Goal: Understand process/instructions: Learn about a topic

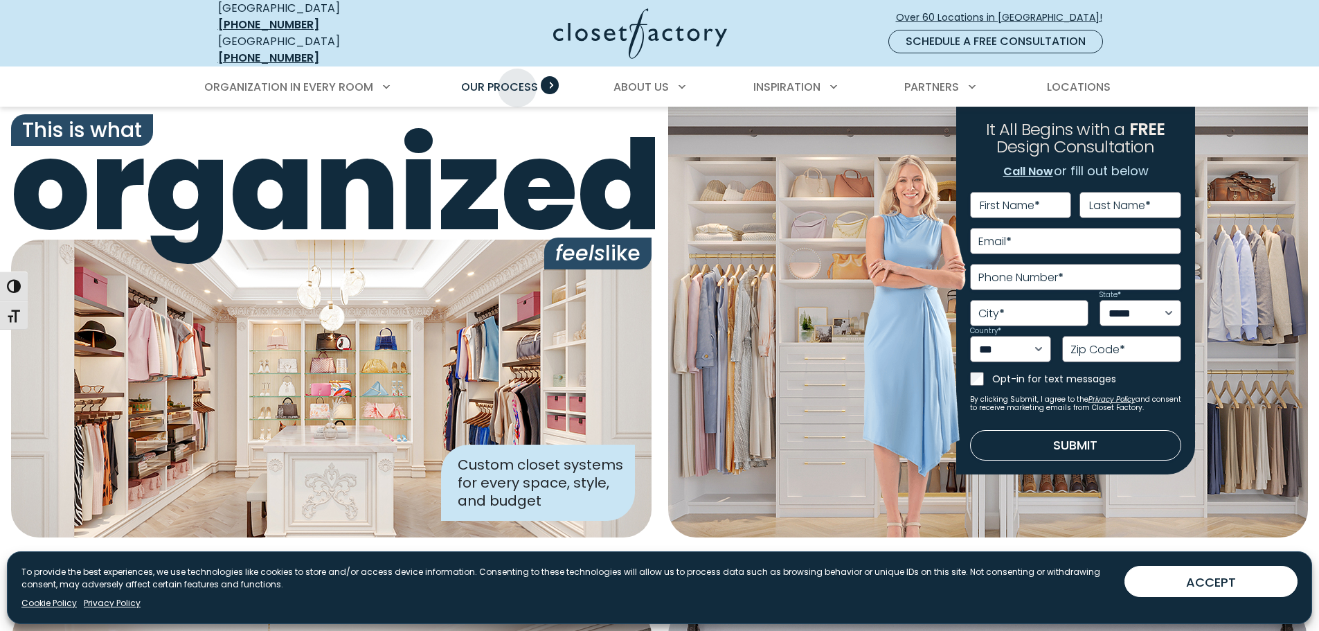
click at [517, 79] on span "Our Process" at bounding box center [499, 87] width 77 height 16
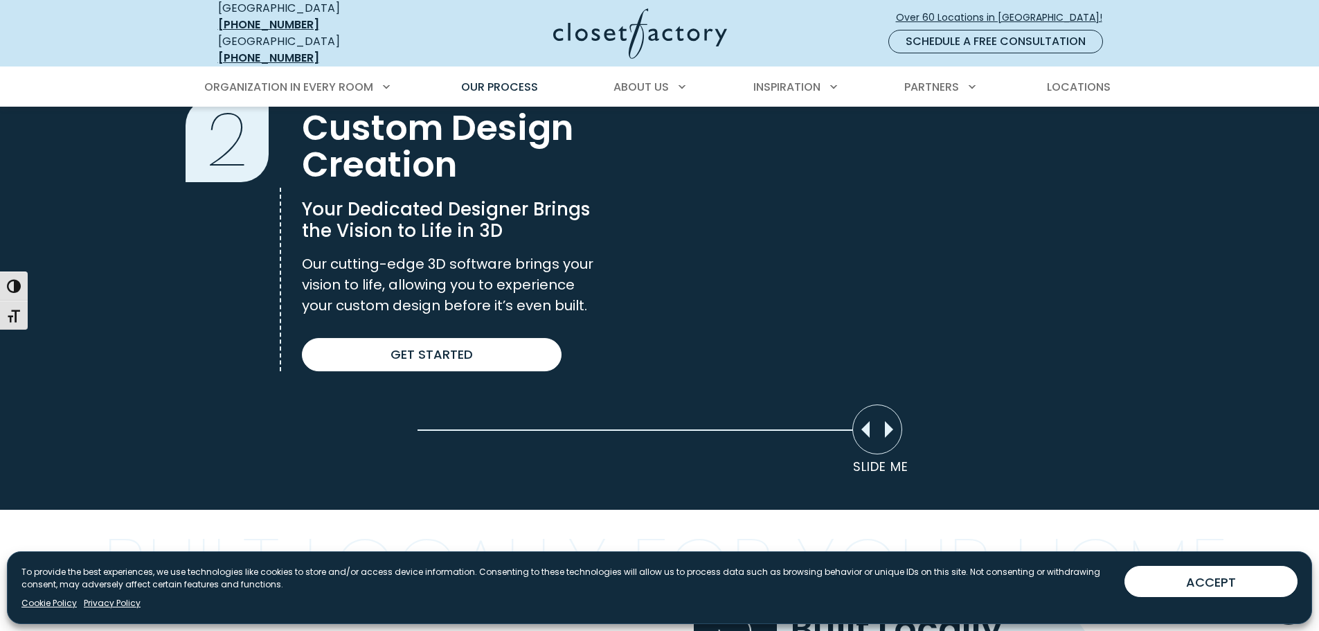
scroll to position [969, 0]
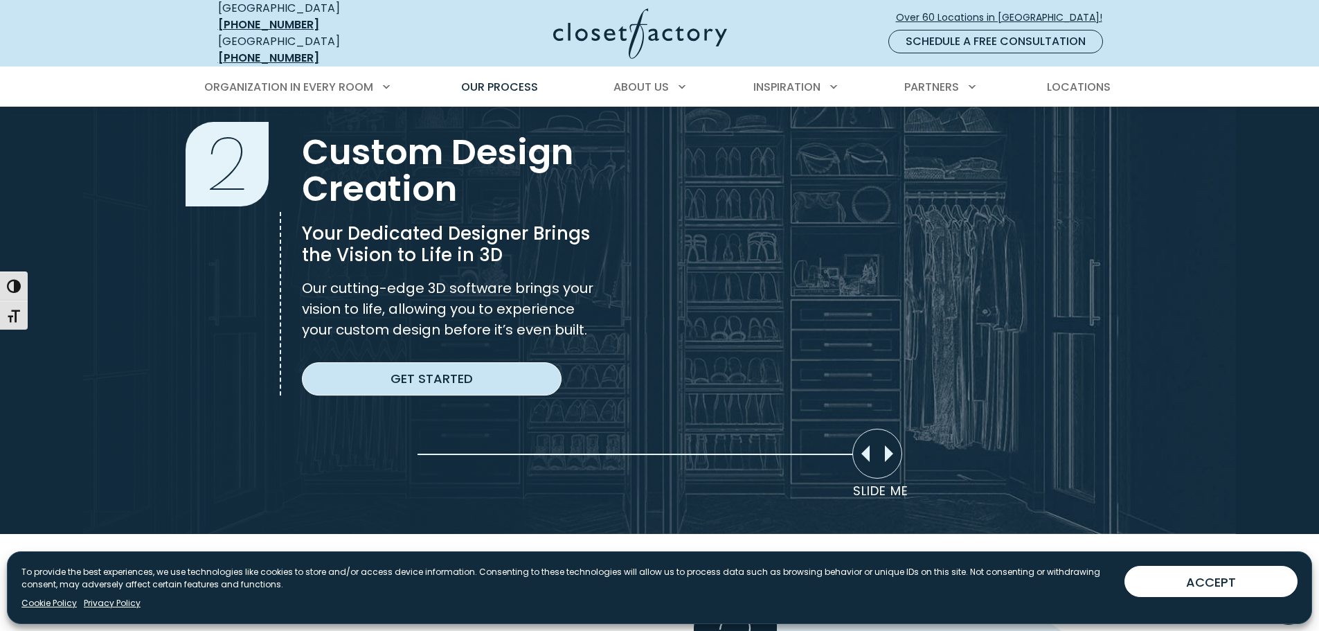
click at [452, 364] on link "Get Started" at bounding box center [432, 378] width 260 height 33
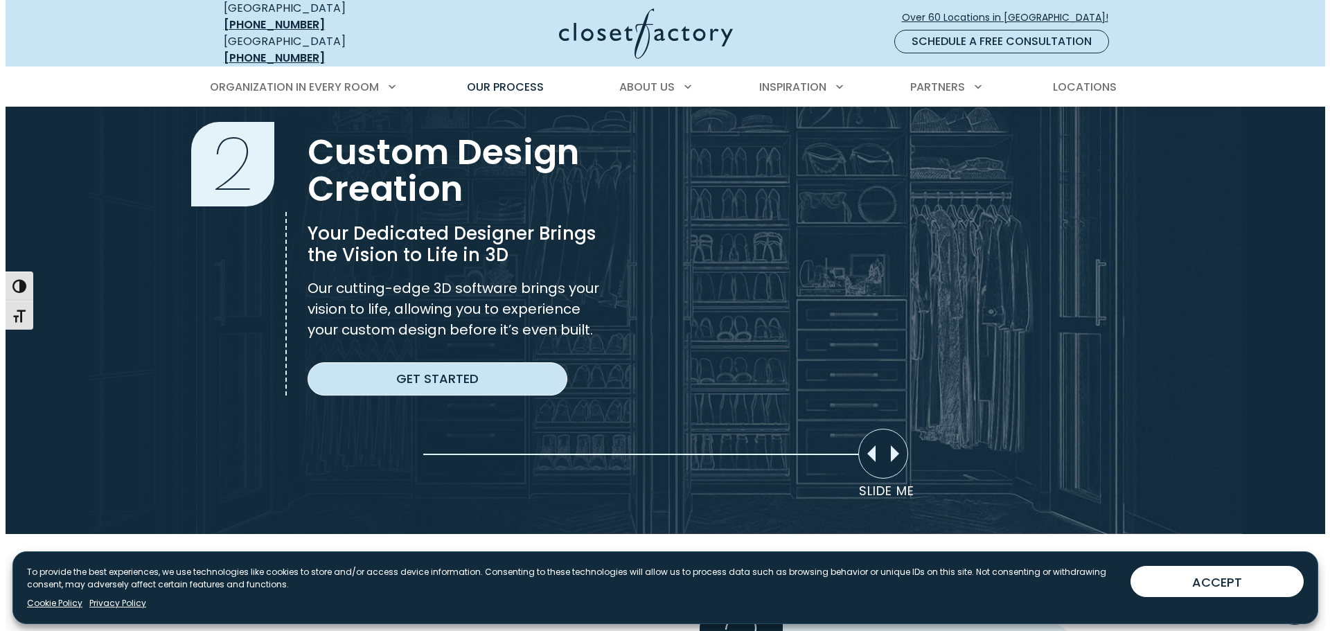
scroll to position [970, 0]
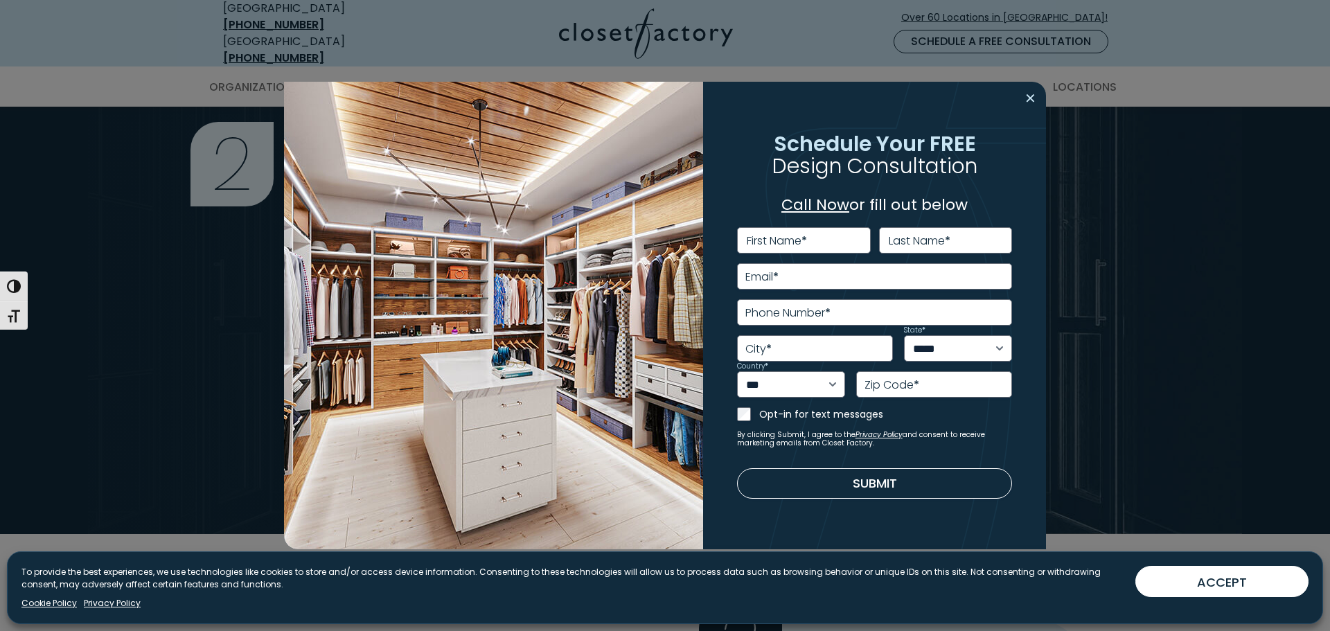
click at [1029, 100] on button "Close modal" at bounding box center [1030, 98] width 20 height 22
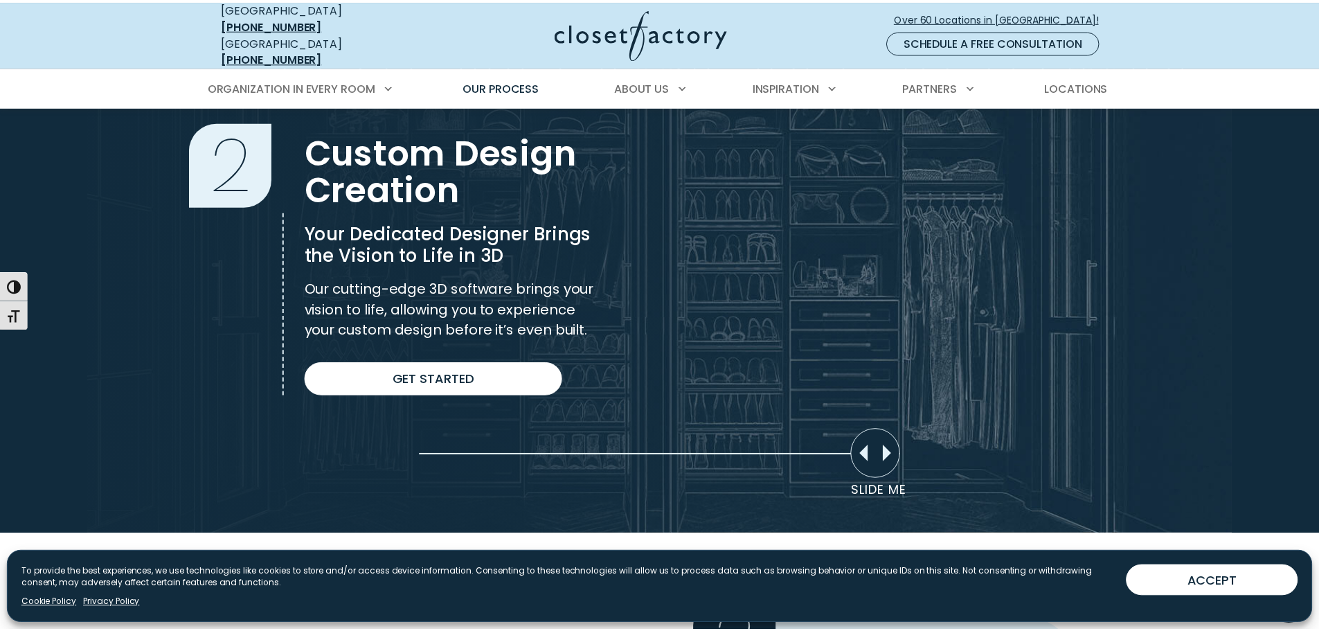
scroll to position [969, 0]
